Goal: Find specific page/section: Find specific page/section

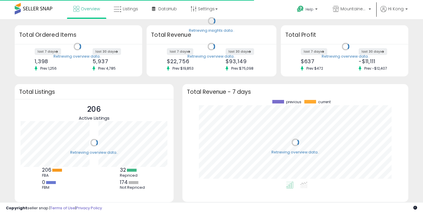
scroll to position [82, 214]
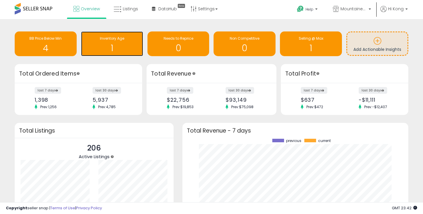
click at [103, 43] on h1 "1" at bounding box center [112, 48] width 56 height 10
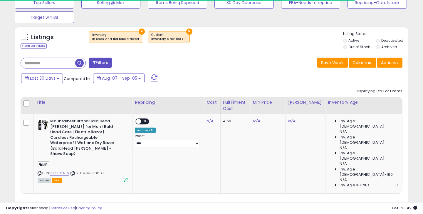
scroll to position [65, 0]
